Goal: Information Seeking & Learning: Find contact information

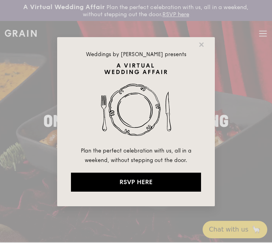
click at [240, 91] on div "Weddings by [PERSON_NAME] presents Plan the perfect celebration with us, all in…" at bounding box center [136, 121] width 272 height 243
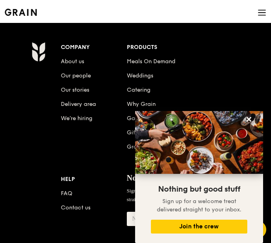
scroll to position [1174, 0]
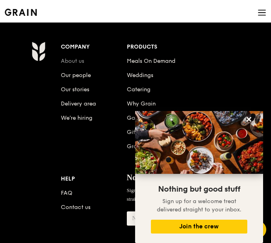
click at [77, 60] on link "About us" at bounding box center [72, 61] width 23 height 7
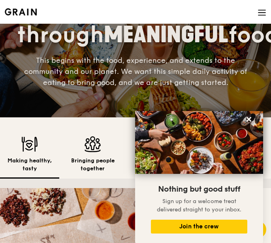
scroll to position [93, 0]
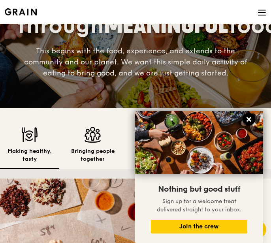
click at [249, 118] on icon at bounding box center [248, 119] width 5 height 5
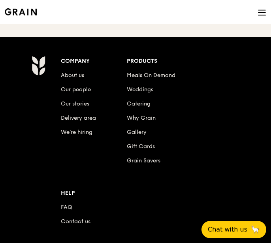
scroll to position [856, 0]
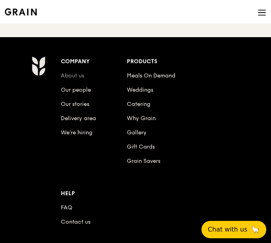
click at [74, 75] on link "About us" at bounding box center [72, 75] width 23 height 7
click at [77, 72] on link "About us" at bounding box center [72, 75] width 23 height 7
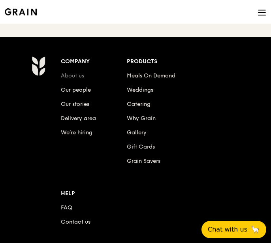
click at [77, 72] on link "About us" at bounding box center [72, 75] width 23 height 7
click at [201, 84] on li "Weddings" at bounding box center [188, 88] width 122 height 14
click at [79, 72] on link "About us" at bounding box center [72, 75] width 23 height 7
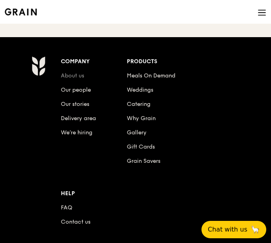
click at [79, 72] on link "About us" at bounding box center [72, 75] width 23 height 7
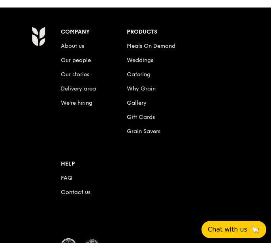
scroll to position [886, 0]
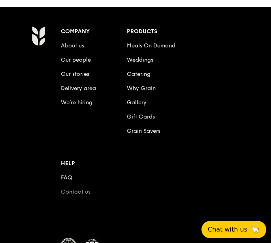
click at [69, 189] on link "Contact us" at bounding box center [76, 191] width 30 height 7
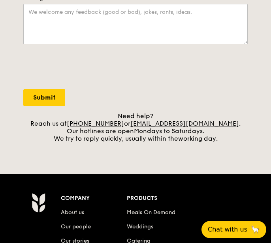
scroll to position [268, 0]
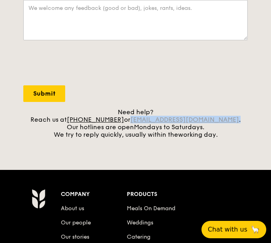
drag, startPoint x: 228, startPoint y: 118, endPoint x: 144, endPoint y: 120, distance: 84.1
click at [144, 120] on div "Need help? Reach us at [PHONE_NUMBER] or [EMAIL_ADDRESS][DOMAIN_NAME] . Our hot…" at bounding box center [135, 123] width 224 height 30
copy div "[EMAIL_ADDRESS][DOMAIN_NAME] ."
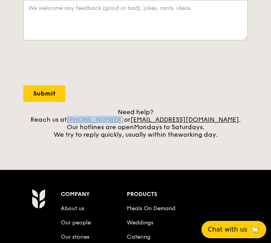
drag, startPoint x: 133, startPoint y: 120, endPoint x: 89, endPoint y: 120, distance: 44.6
click at [89, 120] on div "Need help? Reach us at [PHONE_NUMBER] or [EMAIL_ADDRESS][DOMAIN_NAME] . Our hot…" at bounding box center [135, 123] width 224 height 30
copy link "[PHONE_NUMBER]"
click at [214, 69] on div at bounding box center [135, 63] width 224 height 31
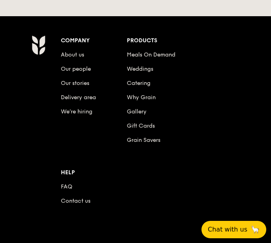
scroll to position [499, 0]
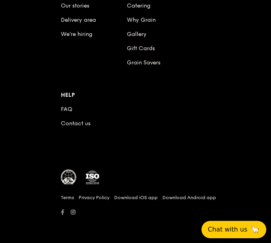
click at [62, 213] on icon at bounding box center [62, 212] width 3 height 6
